Goal: Check status: Check status

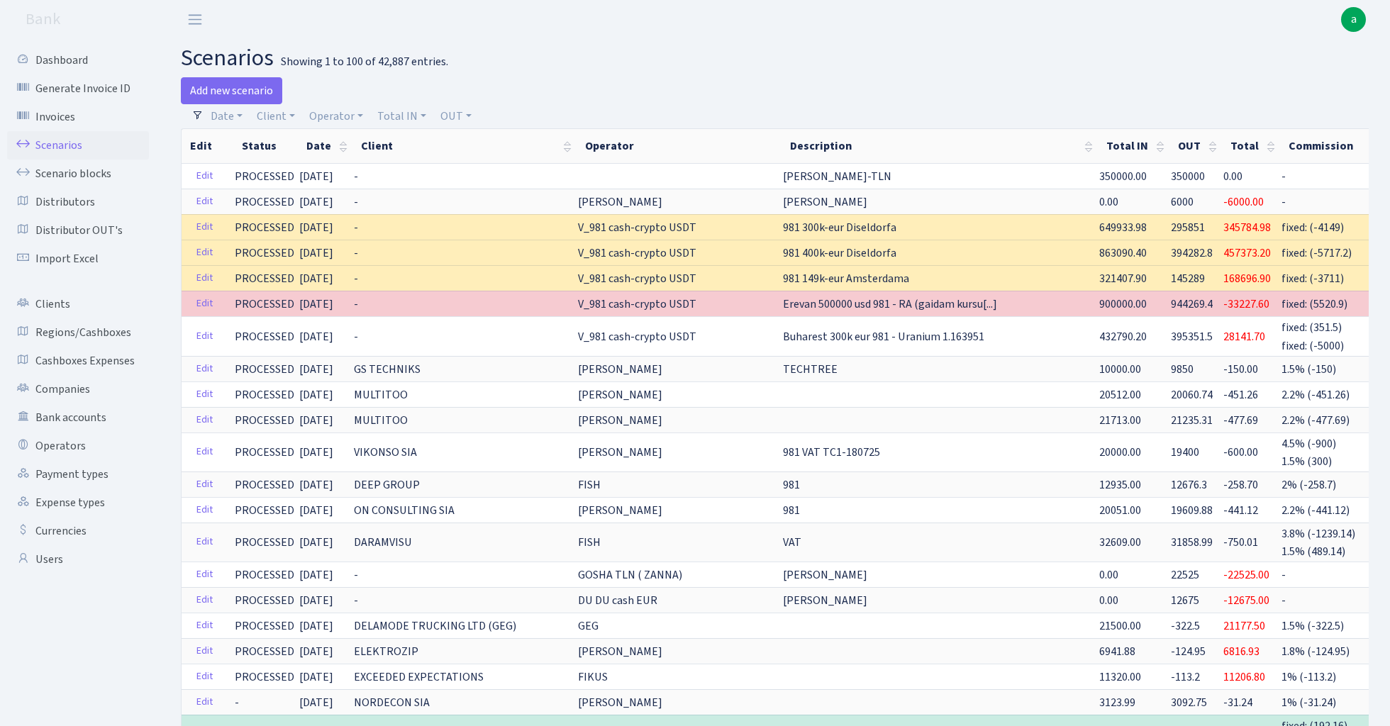
select select "100"
click at [336, 115] on link "Operator" at bounding box center [336, 116] width 65 height 24
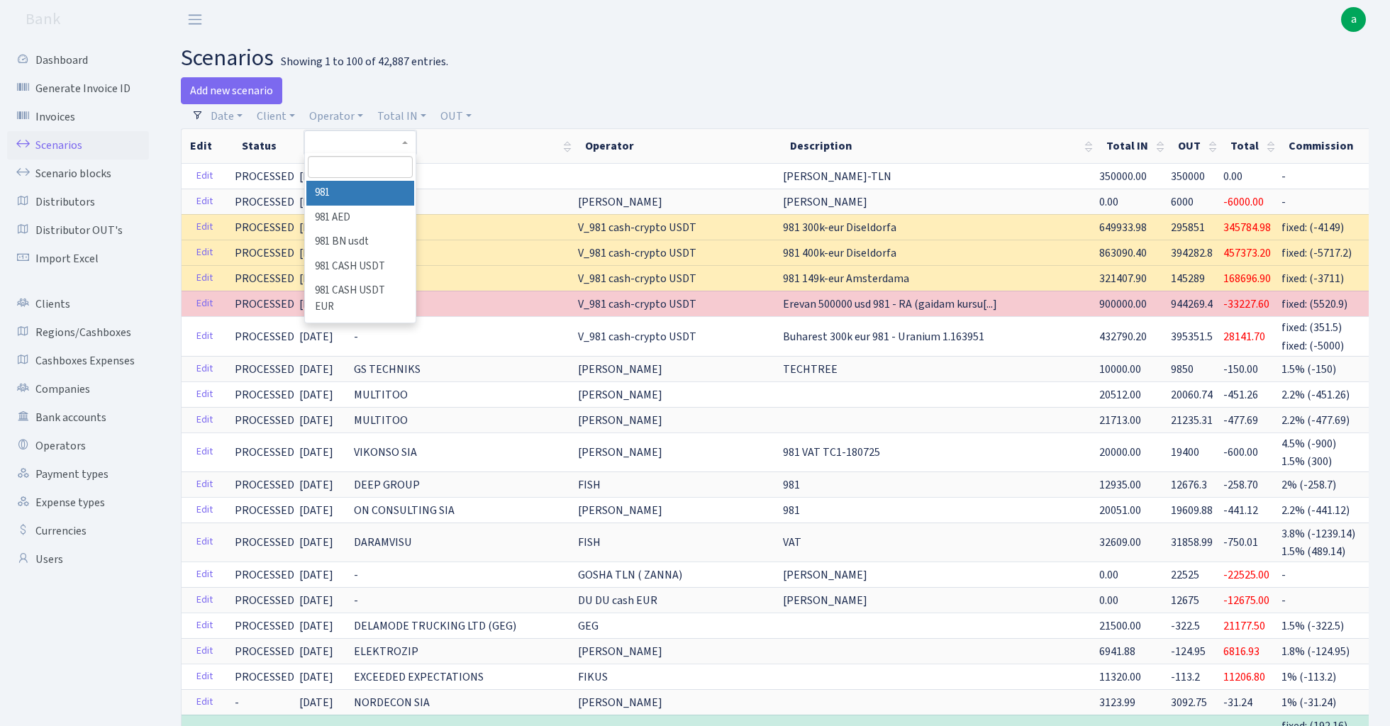
click at [348, 168] on input "search" at bounding box center [360, 167] width 104 height 22
type input "d"
type input "V_dim"
click at [379, 196] on li "V_DIMA EVREI eur" at bounding box center [359, 193] width 107 height 25
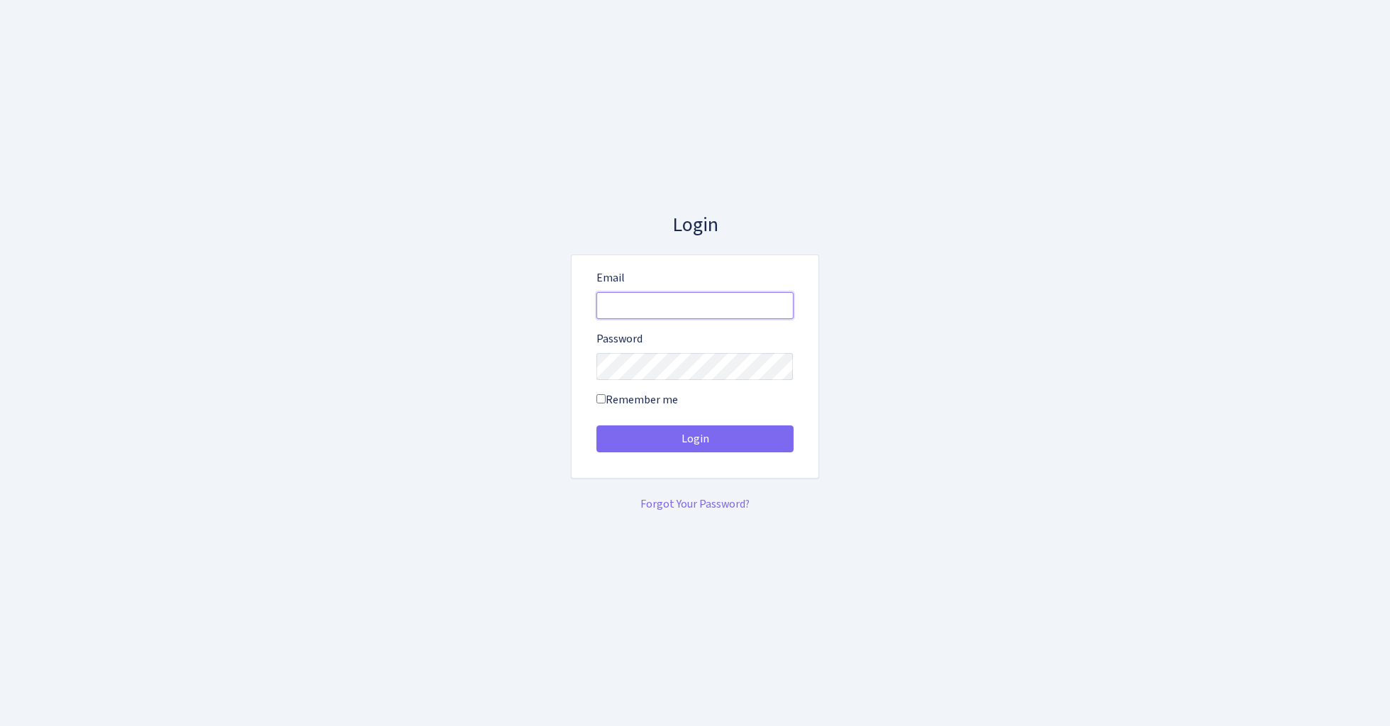
type input "admin@bank.com"
click at [694, 438] on button "Login" at bounding box center [695, 439] width 197 height 27
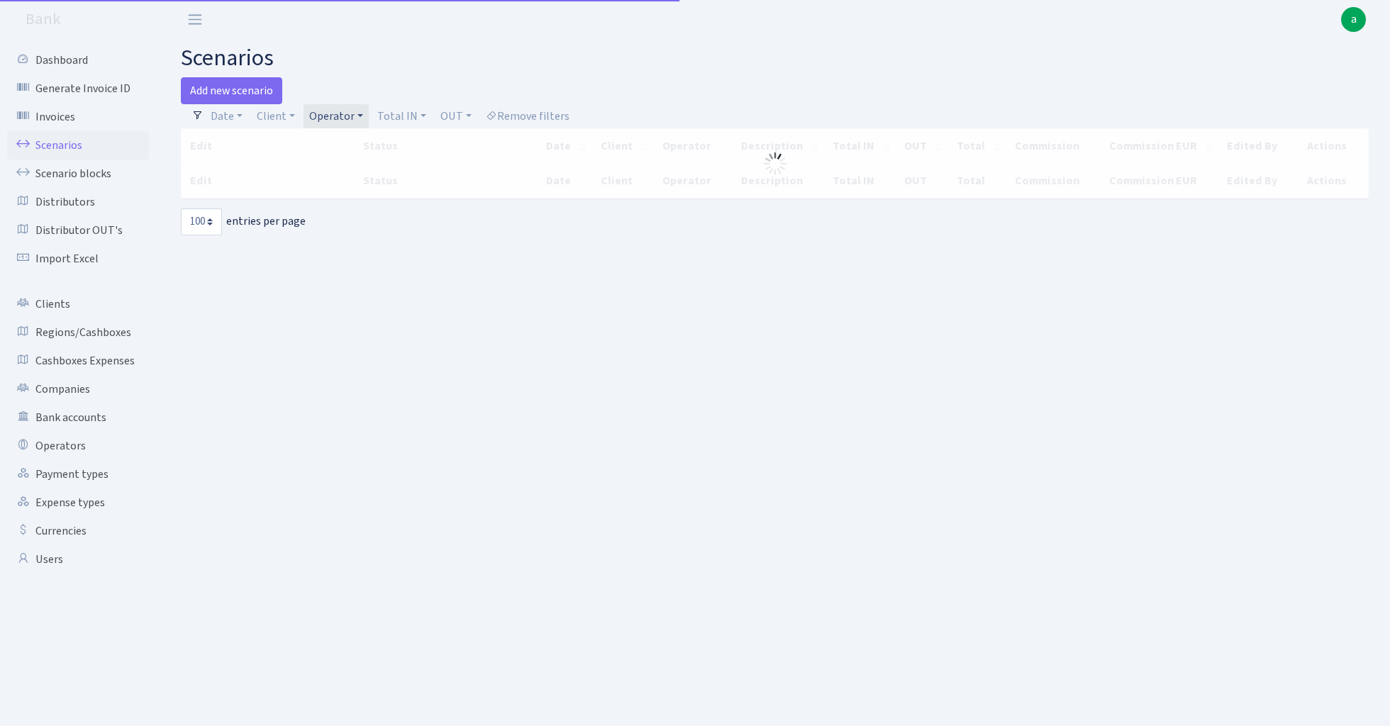
select select "100"
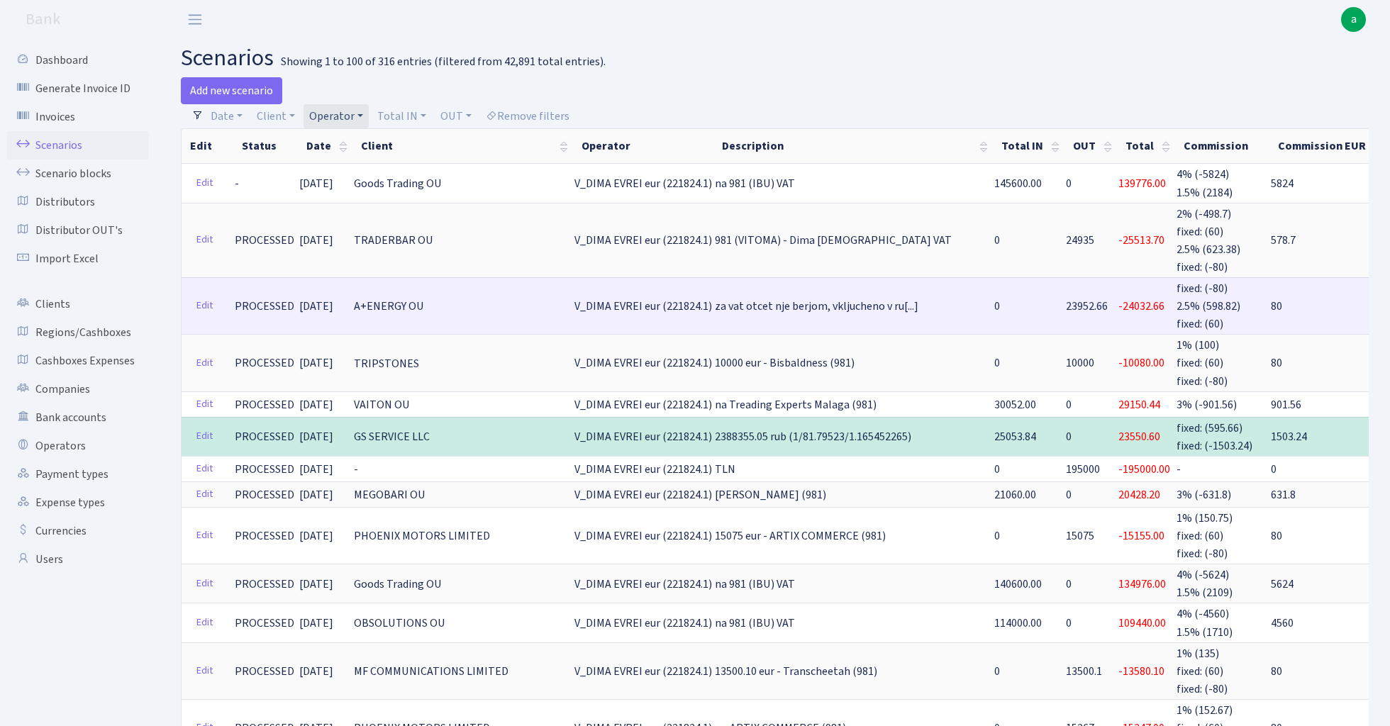
click at [1066, 299] on span "23952.66" at bounding box center [1087, 307] width 42 height 16
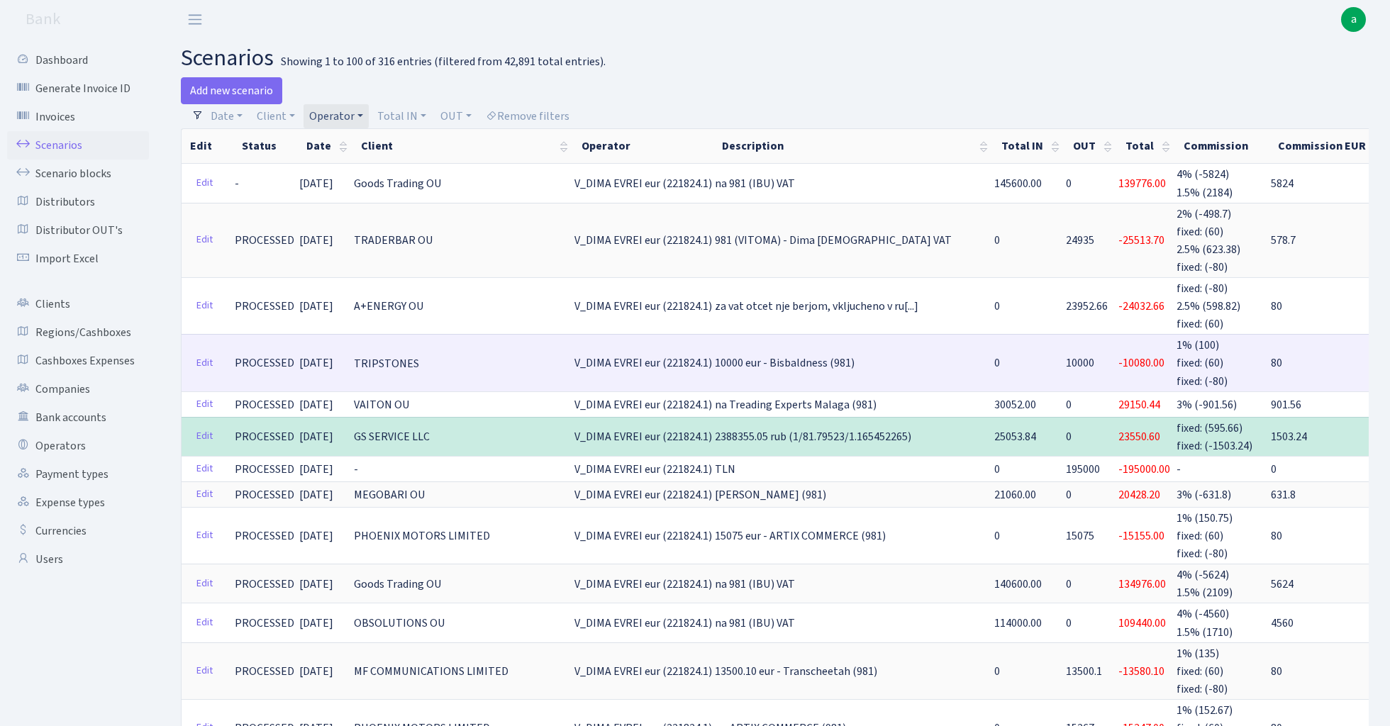
copy span "23952.66"
